Goal: Navigation & Orientation: Understand site structure

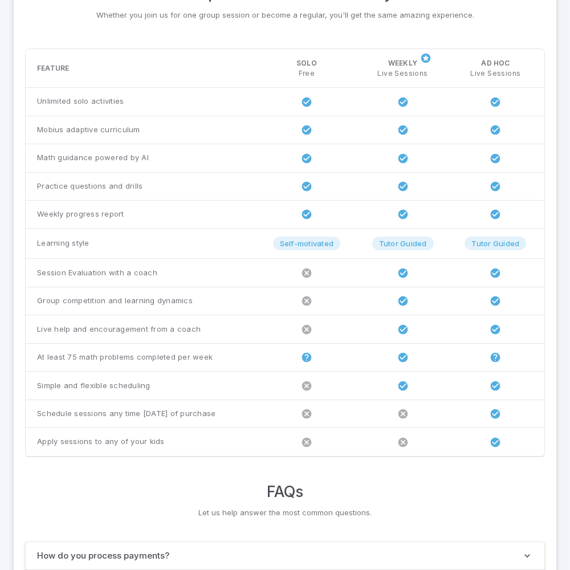
scroll to position [874, 0]
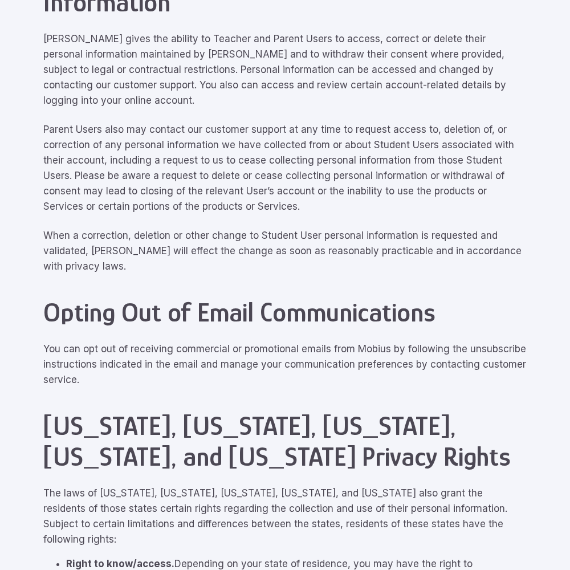
scroll to position [5130, 0]
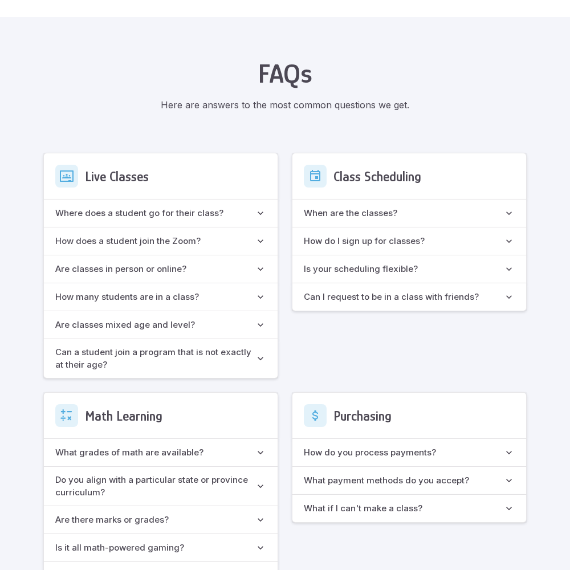
scroll to position [1012, 0]
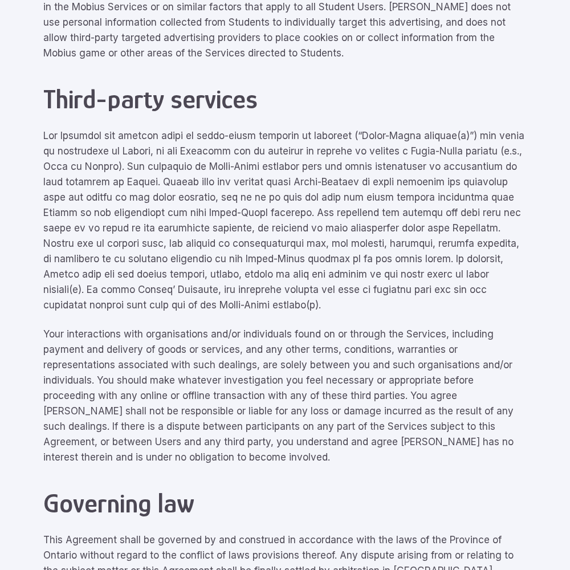
scroll to position [5130, 0]
